Goal: Information Seeking & Learning: Learn about a topic

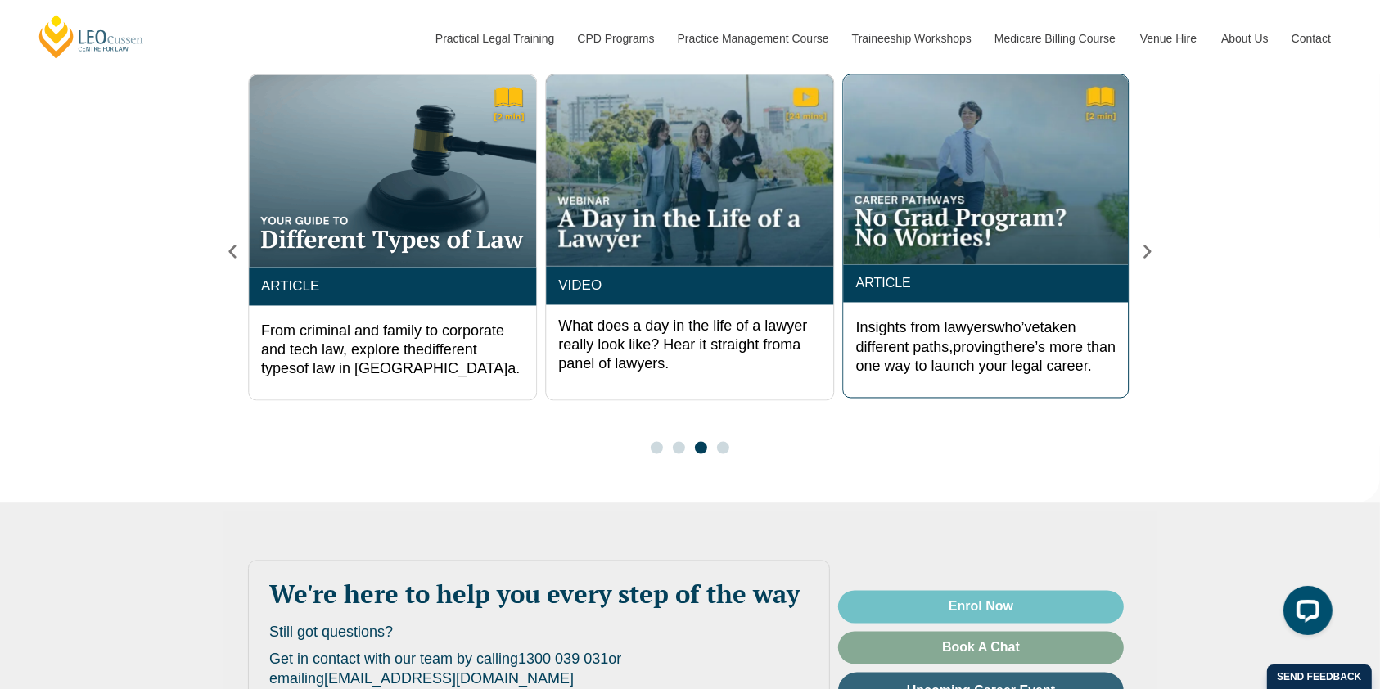
scroll to position [3055, 0]
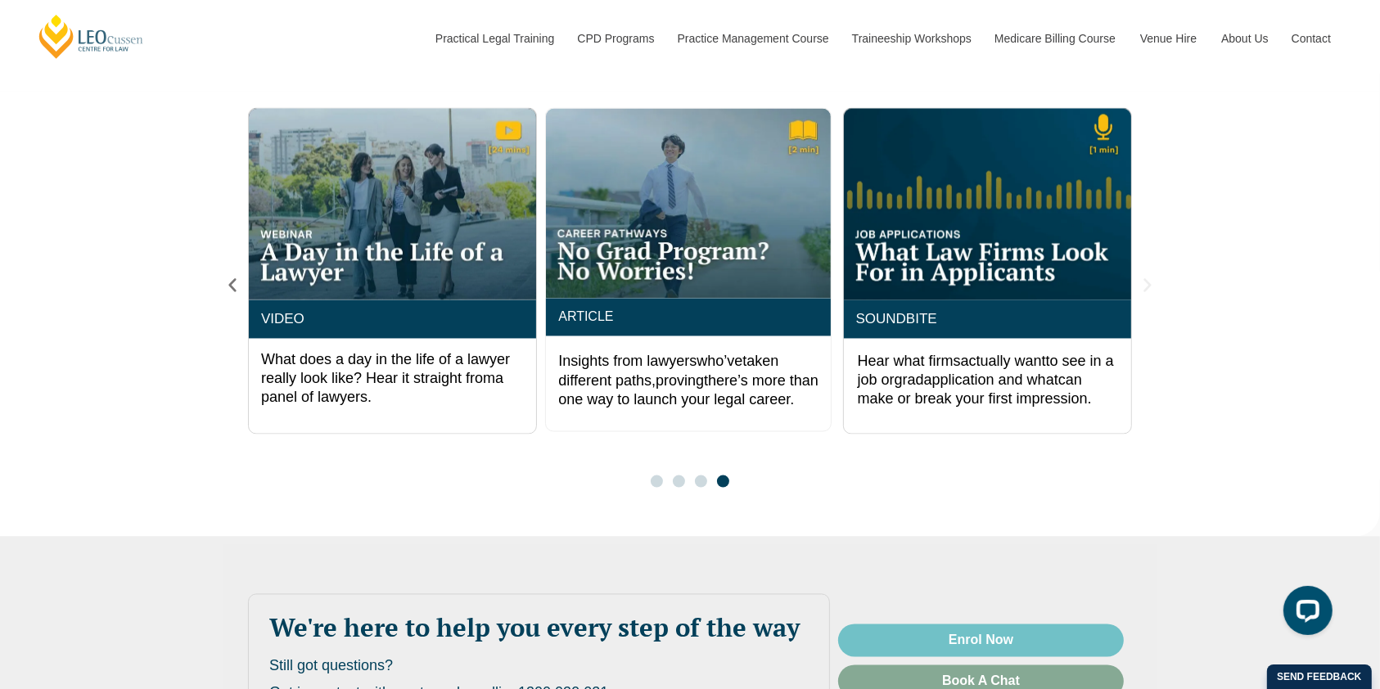
click at [1146, 279] on icon "Next slide" at bounding box center [1146, 286] width 7 height 14
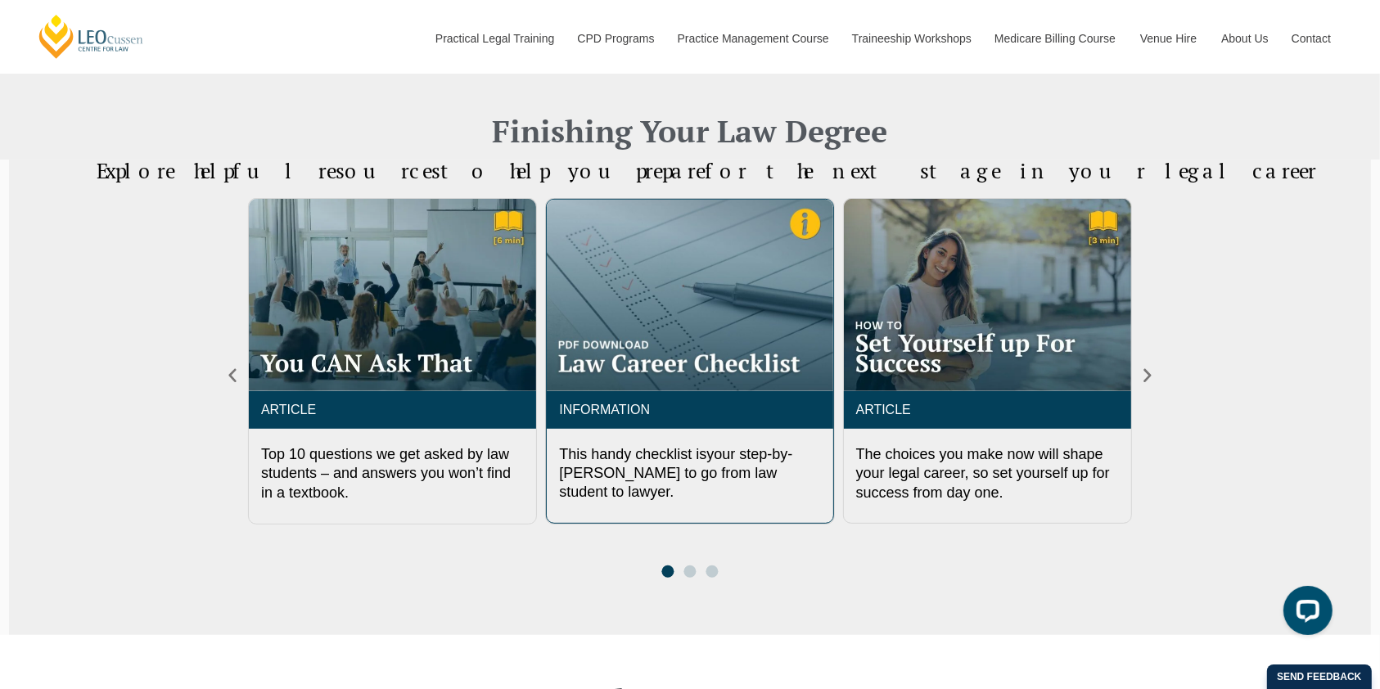
scroll to position [763, 0]
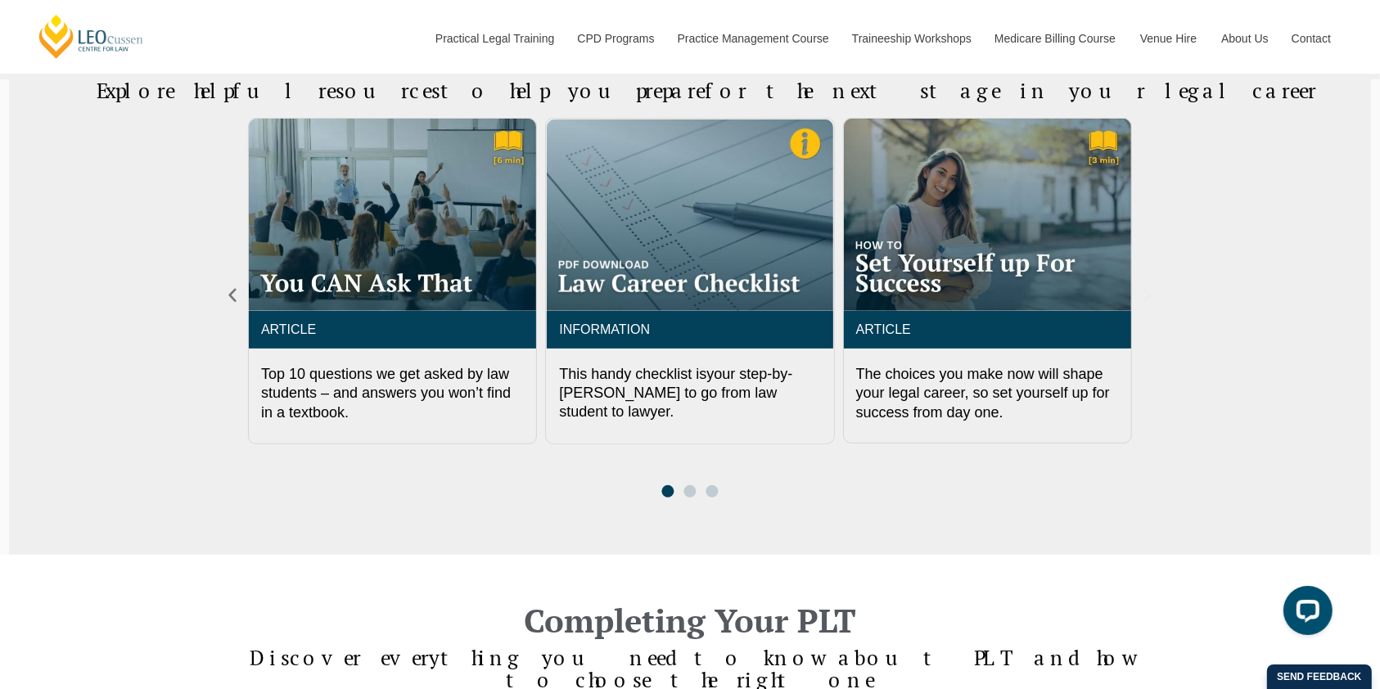
click at [1146, 292] on icon "Next slide" at bounding box center [1146, 296] width 7 height 14
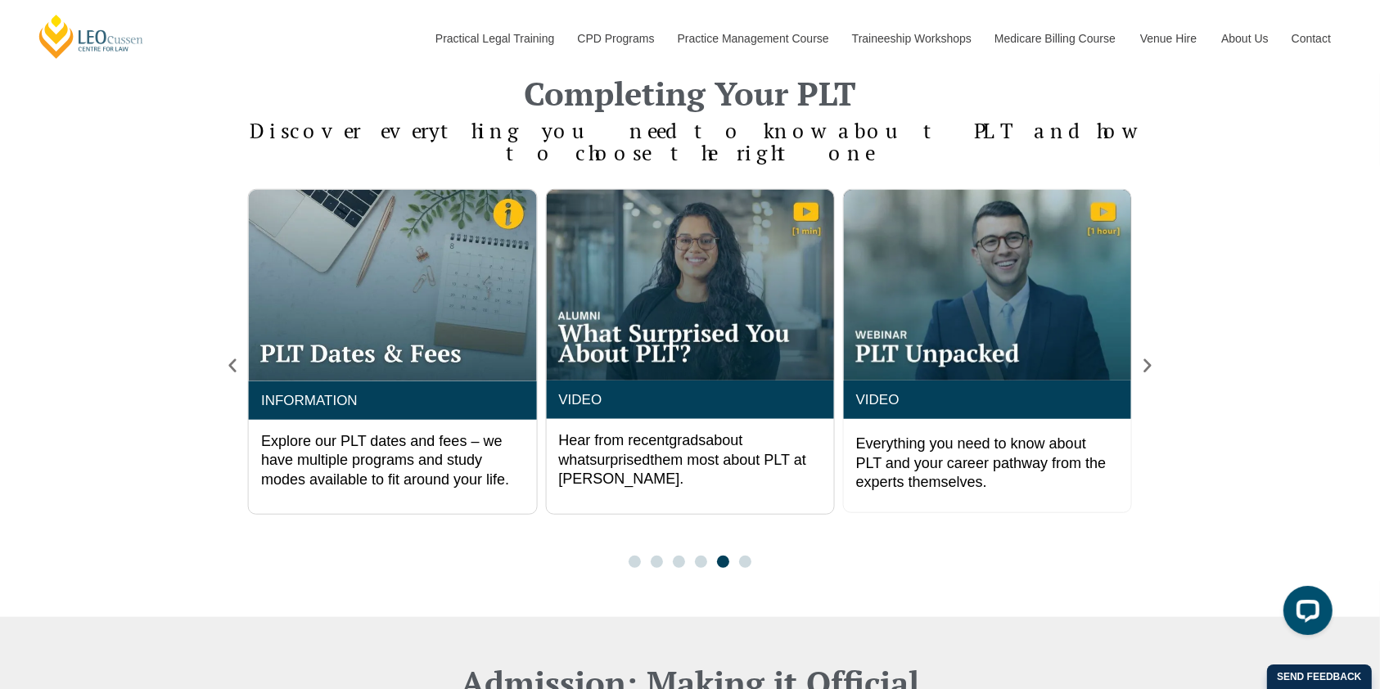
scroll to position [1309, 0]
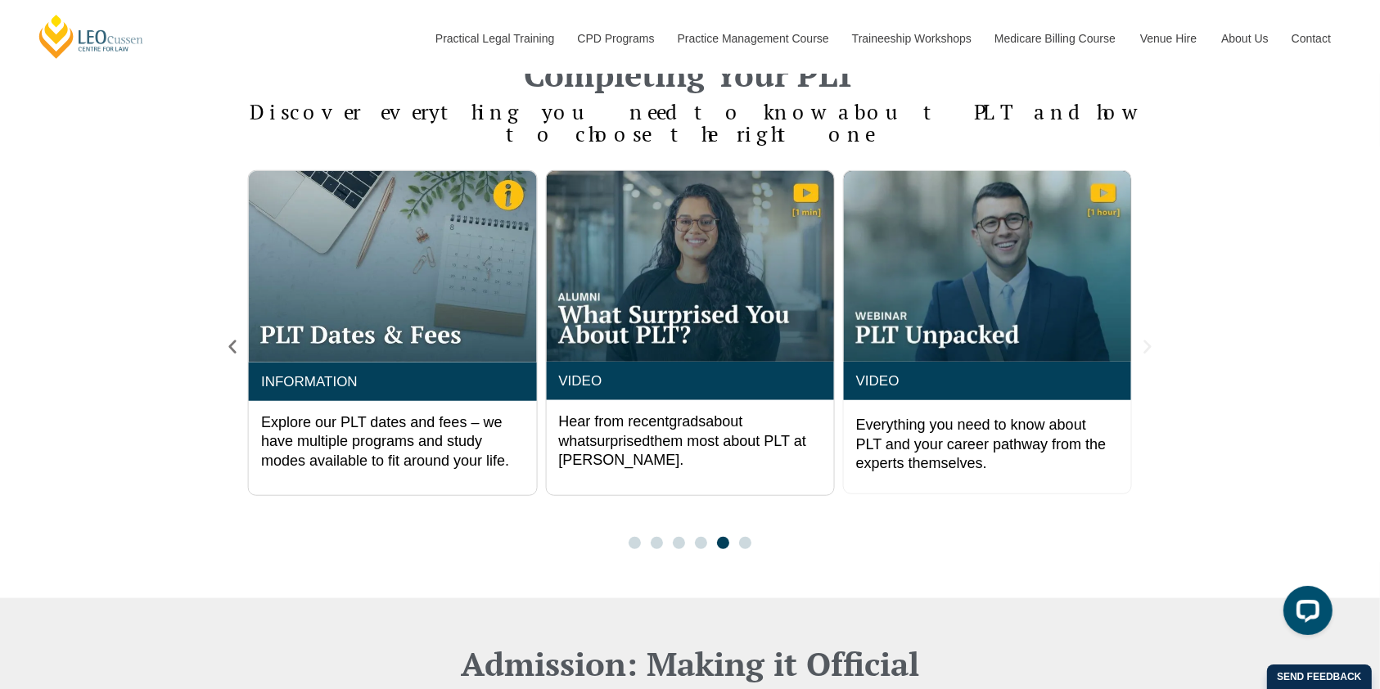
click at [1149, 338] on icon "Next slide" at bounding box center [1147, 347] width 18 height 18
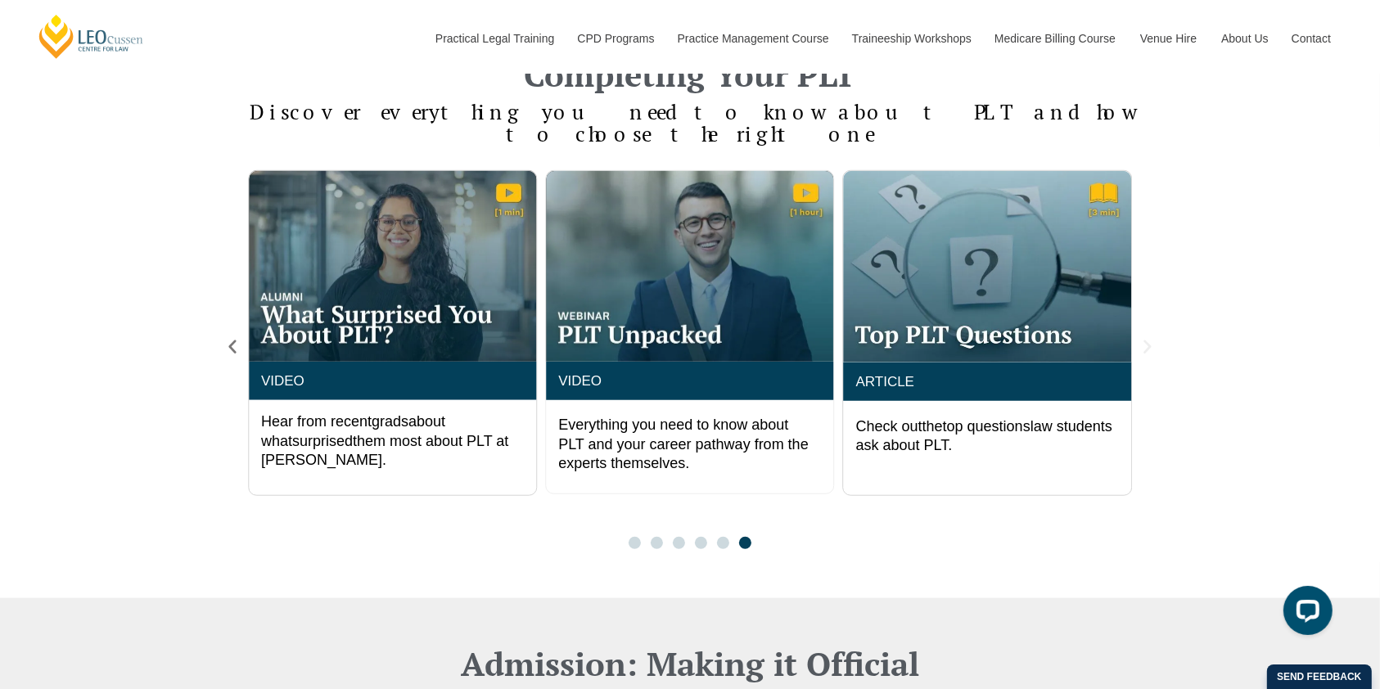
click at [1148, 340] on icon "Next slide" at bounding box center [1146, 347] width 7 height 14
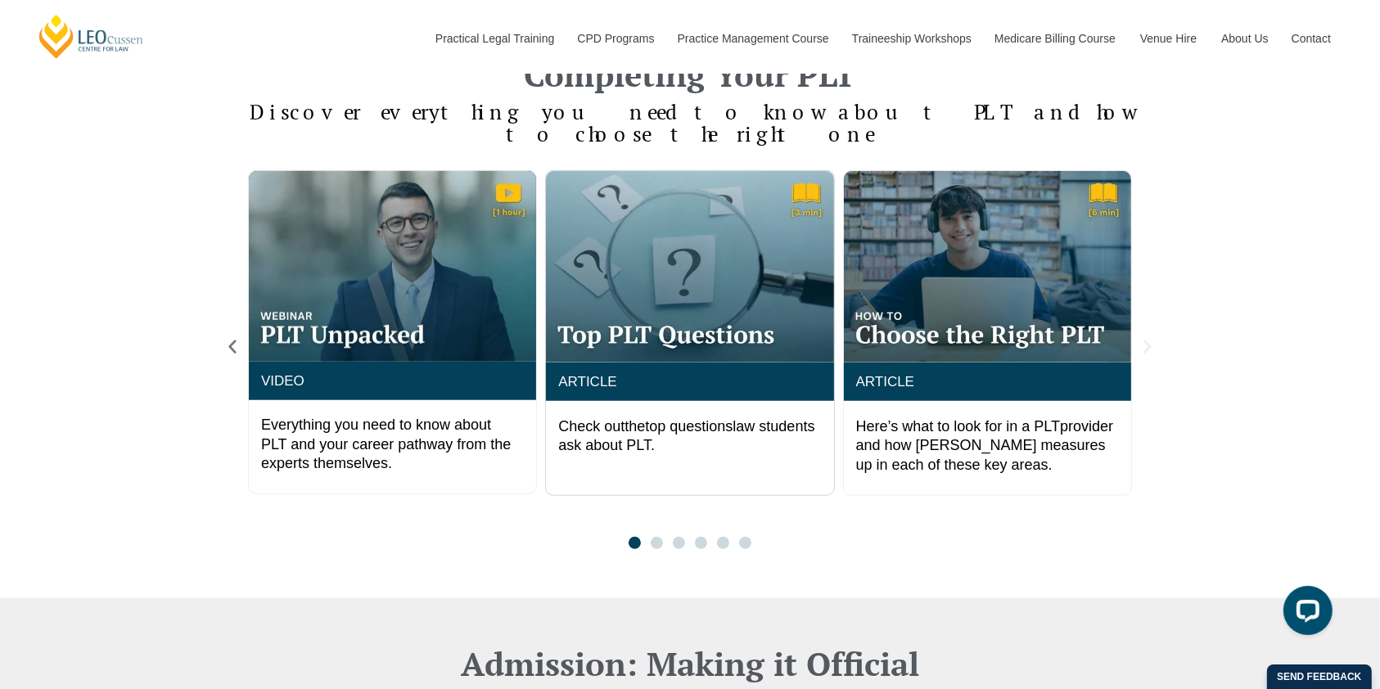
click at [1144, 338] on icon "Next slide" at bounding box center [1147, 347] width 18 height 18
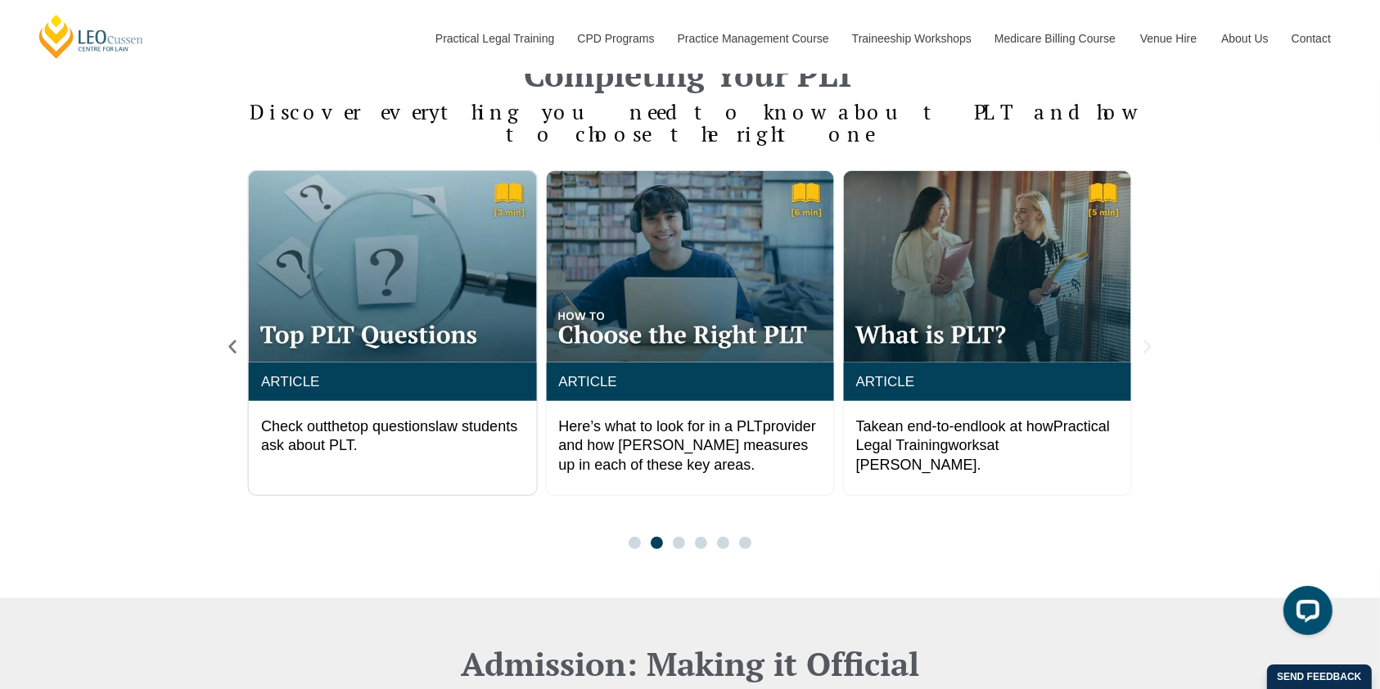
click at [1151, 338] on icon "Next slide" at bounding box center [1147, 347] width 18 height 18
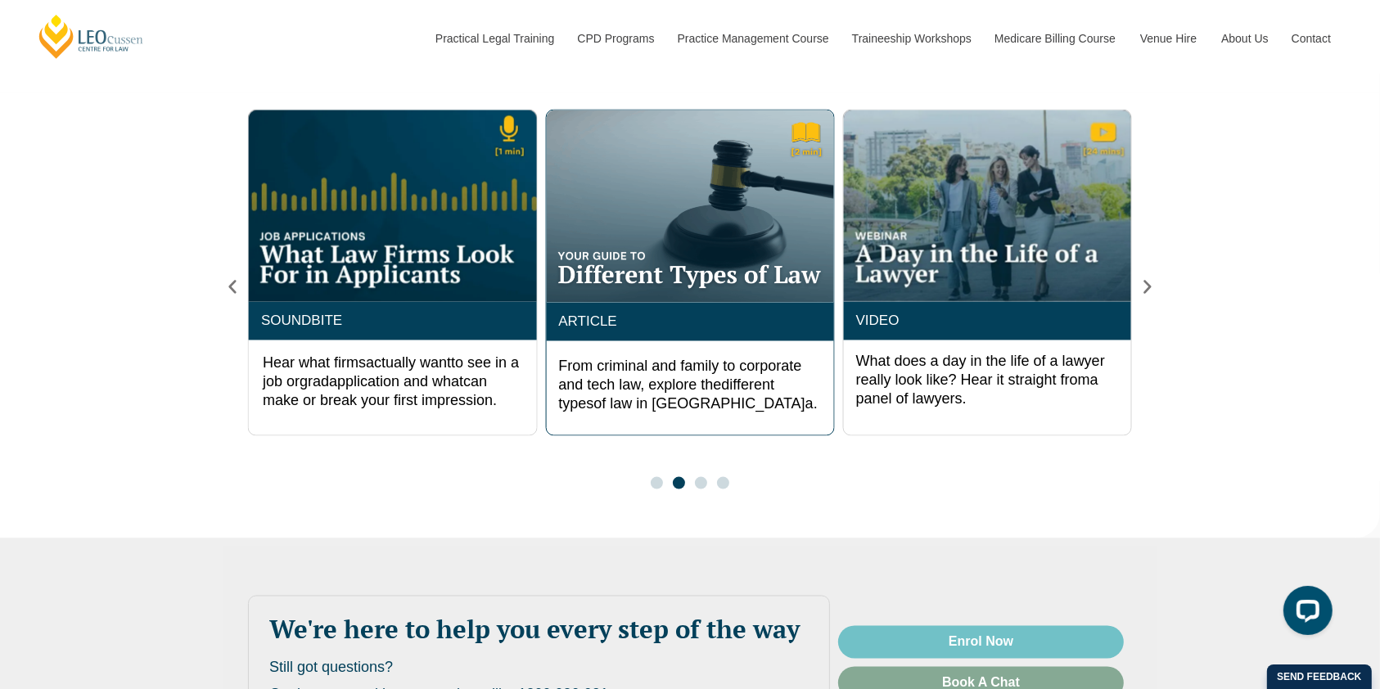
scroll to position [3055, 0]
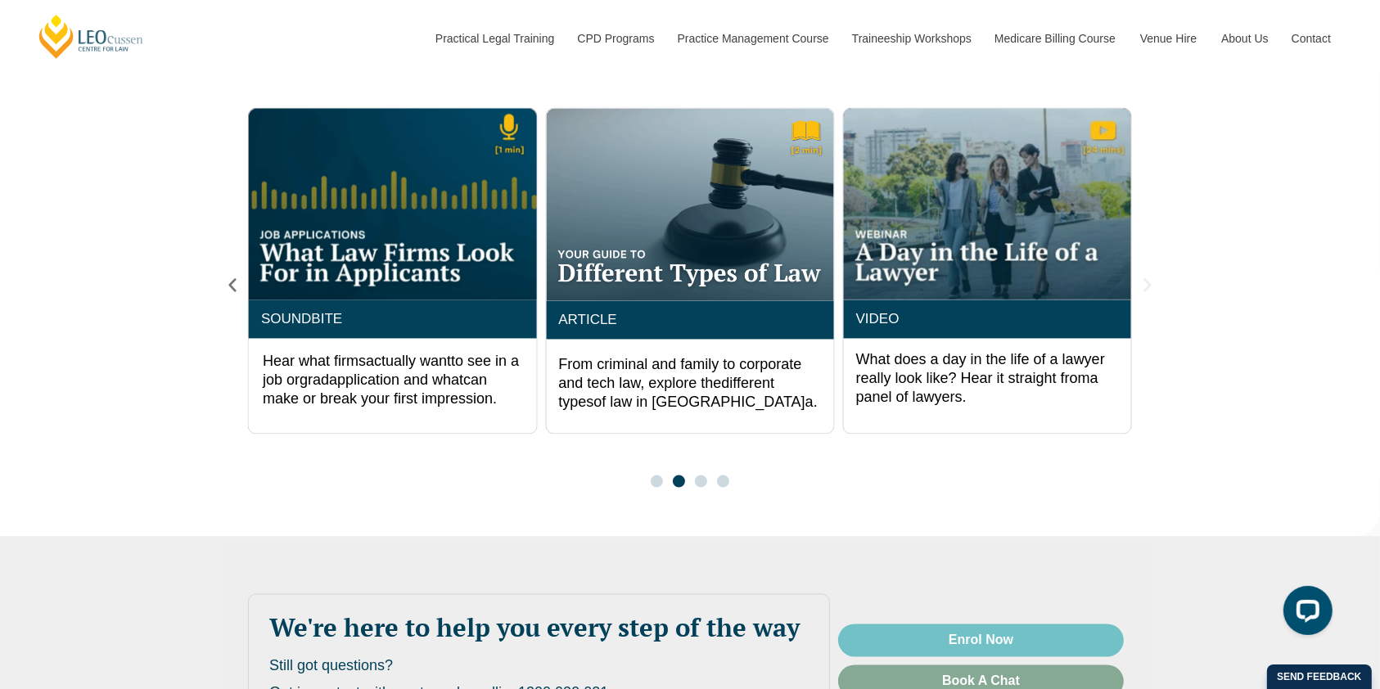
click at [1148, 279] on icon "Next slide" at bounding box center [1146, 286] width 7 height 14
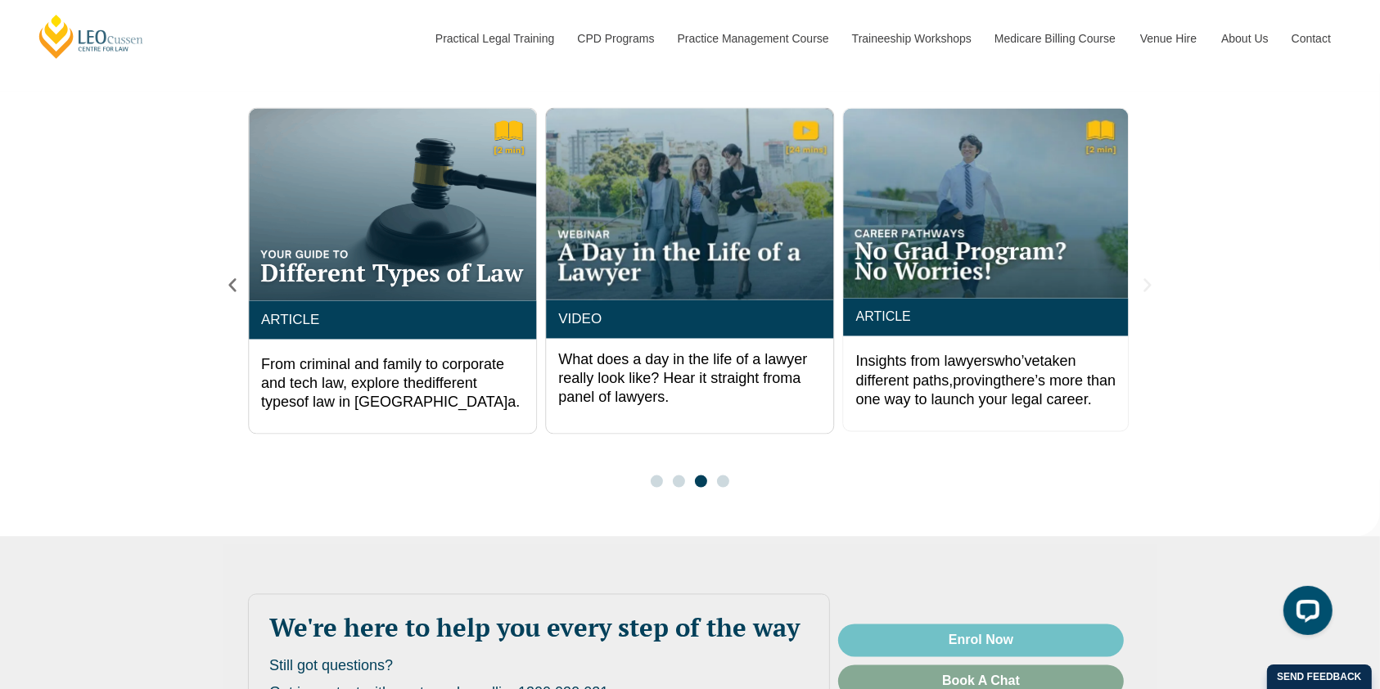
click at [1148, 279] on icon "Next slide" at bounding box center [1146, 286] width 7 height 14
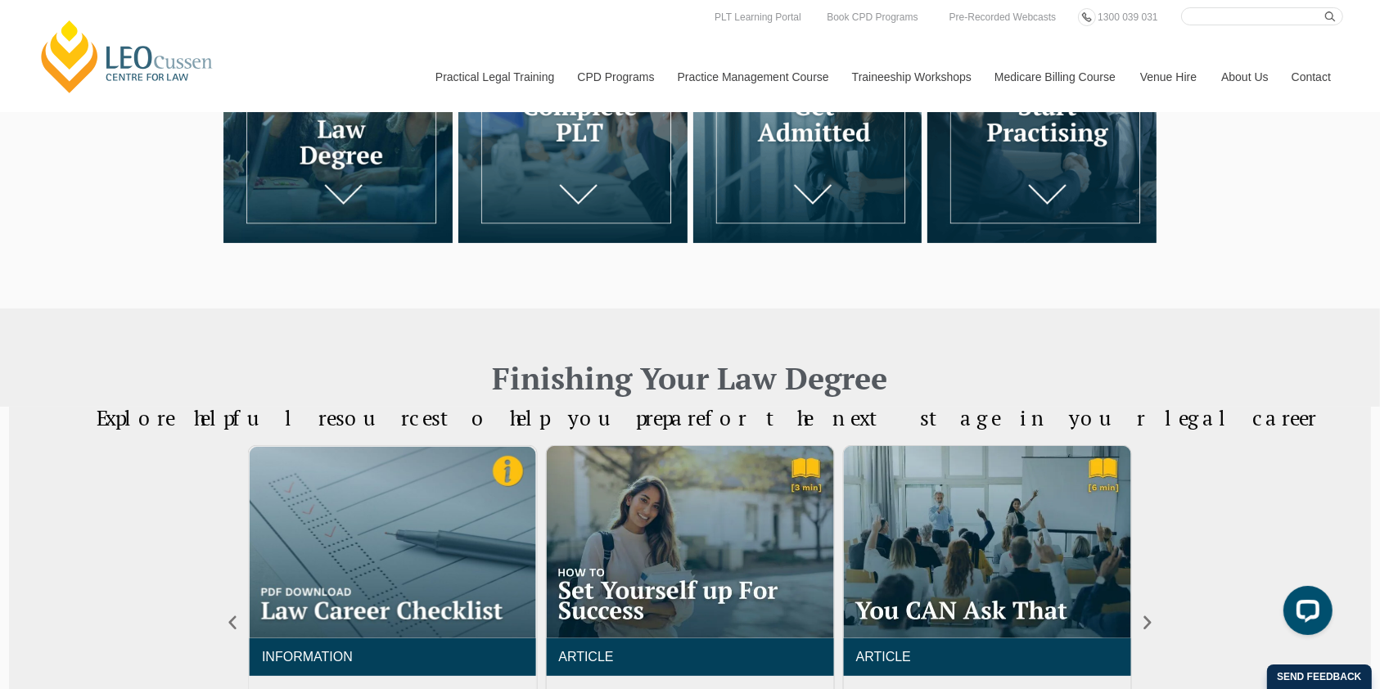
scroll to position [0, 0]
